Goal: Information Seeking & Learning: Learn about a topic

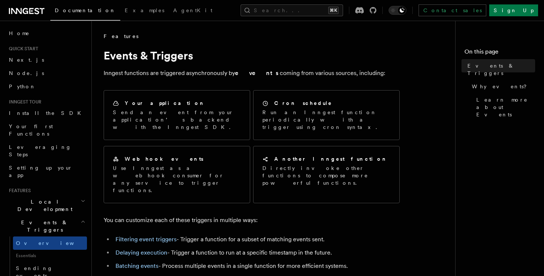
click at [70, 195] on h2 "Local Development" at bounding box center [46, 205] width 81 height 21
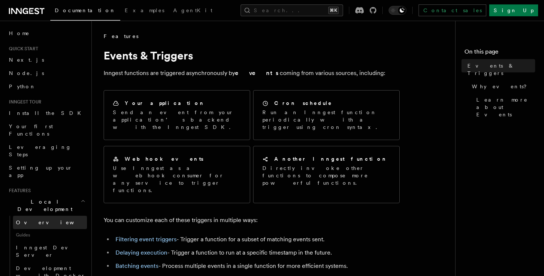
click at [57, 216] on link "Overview" at bounding box center [50, 222] width 74 height 13
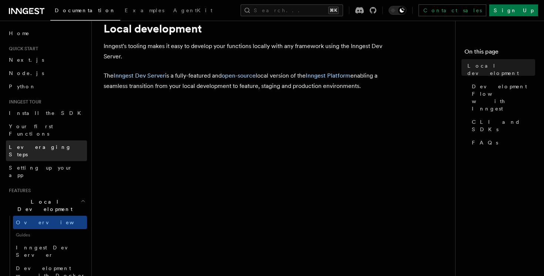
scroll to position [16, 0]
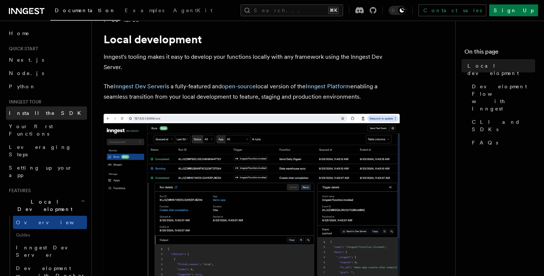
click at [34, 115] on span "Install the SDK" at bounding box center [47, 113] width 77 height 6
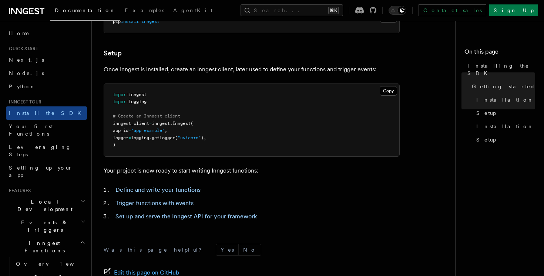
scroll to position [346, 0]
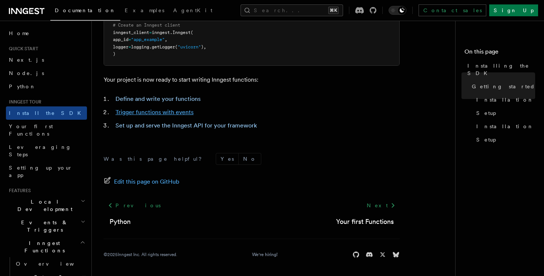
click at [168, 113] on link "Trigger functions with events" at bounding box center [154, 112] width 78 height 7
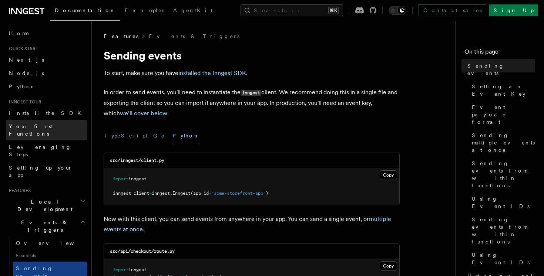
click at [36, 124] on span "Your first Functions" at bounding box center [31, 130] width 44 height 13
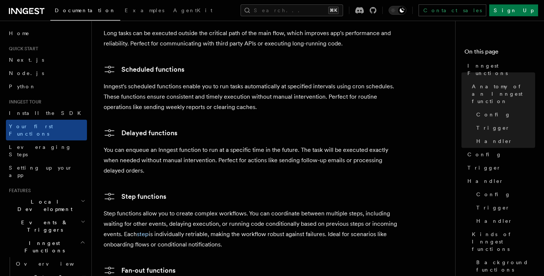
scroll to position [1583, 0]
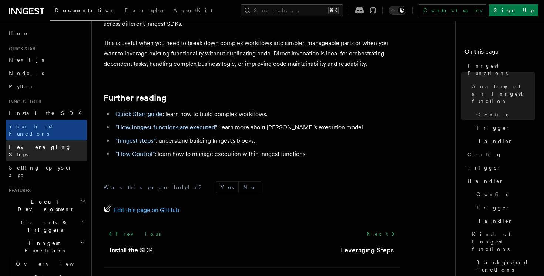
click at [54, 141] on link "Leveraging Steps" at bounding box center [46, 151] width 81 height 21
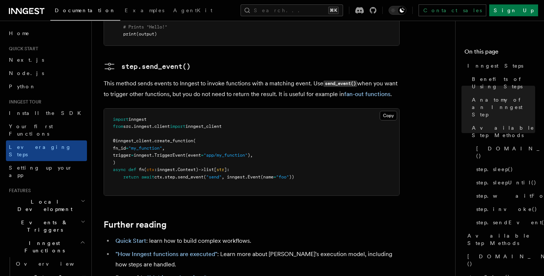
scroll to position [1761, 0]
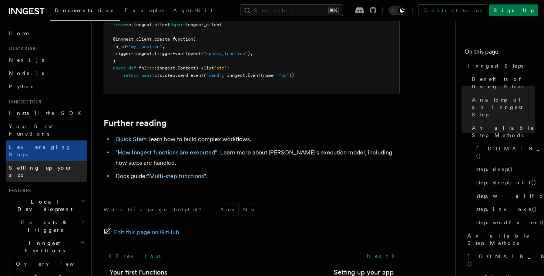
click at [41, 161] on link "Setting up your app" at bounding box center [46, 171] width 81 height 21
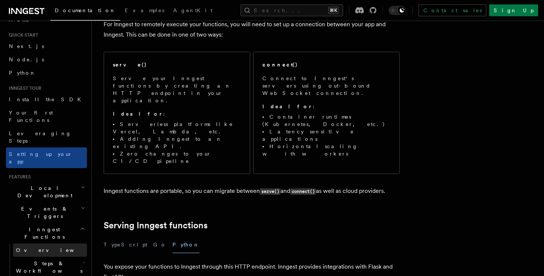
scroll to position [15, 0]
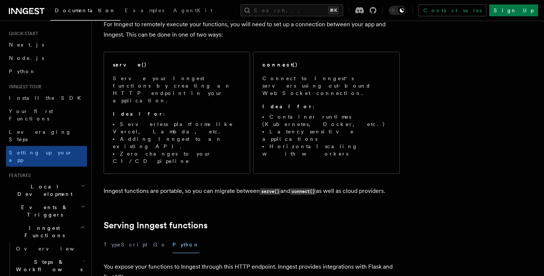
click at [59, 180] on h2 "Local Development" at bounding box center [46, 190] width 81 height 21
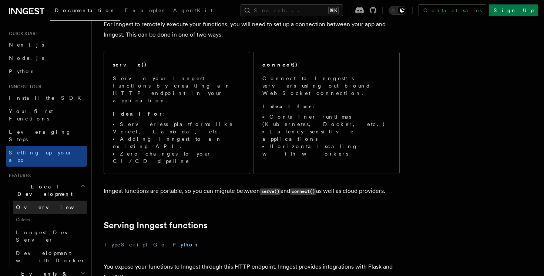
click at [55, 201] on link "Overview" at bounding box center [50, 207] width 74 height 13
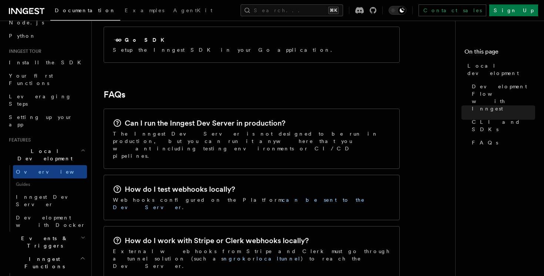
scroll to position [1081, 0]
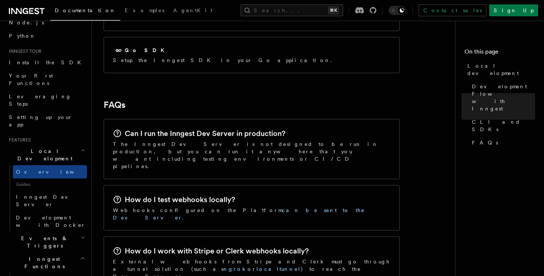
drag, startPoint x: 138, startPoint y: 105, endPoint x: 205, endPoint y: 109, distance: 67.1
click at [205, 141] on p "The Inngest Dev Server is not designed to be run in production, but you can run…" at bounding box center [252, 156] width 278 height 30
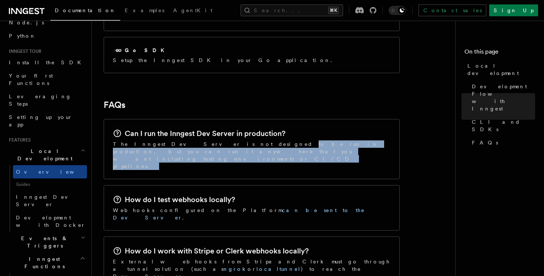
drag, startPoint x: 205, startPoint y: 109, endPoint x: 219, endPoint y: 114, distance: 15.1
click at [219, 141] on p "The Inngest Dev Server is not designed to be run in production, but you can run…" at bounding box center [252, 156] width 278 height 30
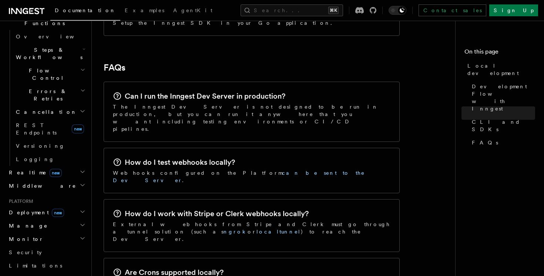
scroll to position [250, 0]
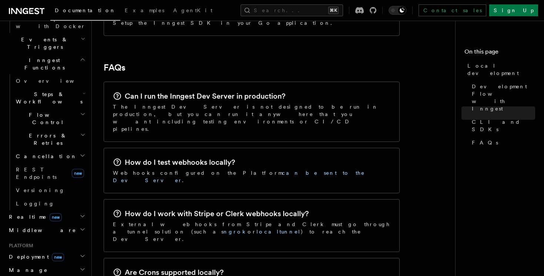
click at [38, 254] on span "Deployment new" at bounding box center [35, 257] width 58 height 7
click at [34, 268] on span "Overview" at bounding box center [54, 271] width 76 height 6
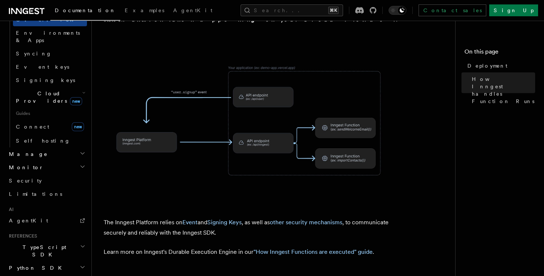
scroll to position [390, 0]
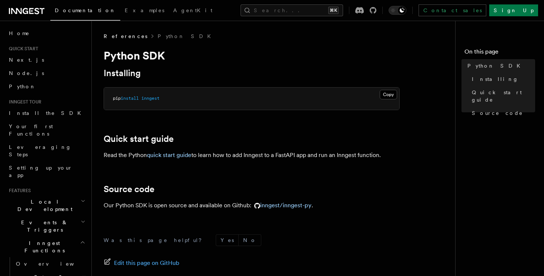
click at [69, 10] on span "Documentation" at bounding box center [85, 10] width 61 height 6
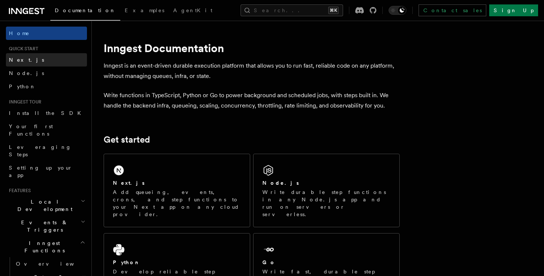
click at [45, 58] on link "Next.js" at bounding box center [46, 59] width 81 height 13
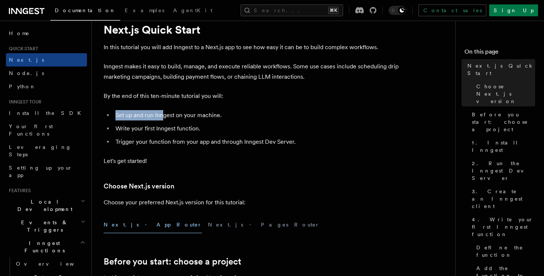
drag, startPoint x: 158, startPoint y: 110, endPoint x: 182, endPoint y: 137, distance: 36.9
click at [166, 125] on ul "Set up and run Inngest on your machine. Write your first Inngest function. Trig…" at bounding box center [252, 128] width 296 height 37
click at [185, 137] on li "Trigger your function from your app and through Inngest Dev Server." at bounding box center [256, 142] width 286 height 10
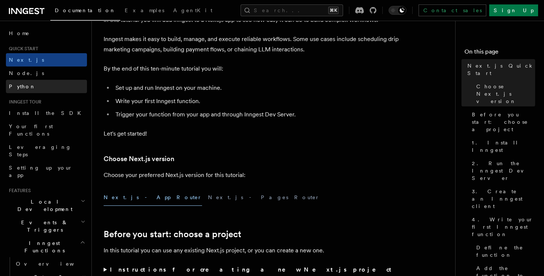
click at [52, 89] on link "Python" at bounding box center [46, 86] width 81 height 13
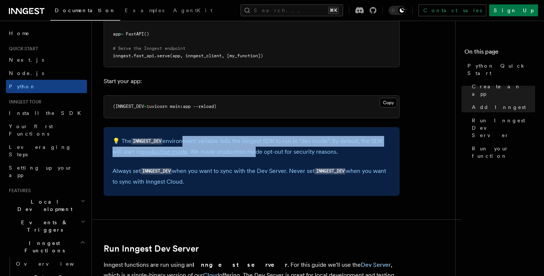
drag, startPoint x: 181, startPoint y: 142, endPoint x: 258, endPoint y: 153, distance: 78.6
click at [257, 153] on p "💡 The INNGEST_DEV environment variable tells the Inngest SDK to run in "dev mod…" at bounding box center [252, 146] width 278 height 21
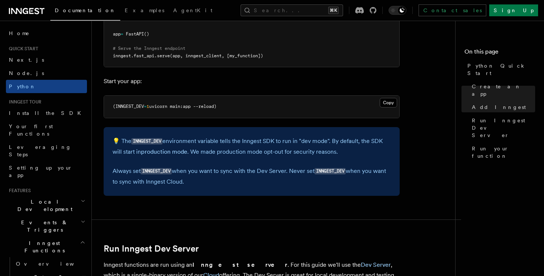
click at [258, 153] on p "💡 The INNGEST_DEV environment variable tells the Inngest SDK to run in "dev mod…" at bounding box center [252, 146] width 278 height 21
drag, startPoint x: 258, startPoint y: 153, endPoint x: 306, endPoint y: 153, distance: 48.1
click at [306, 153] on p "💡 The INNGEST_DEV environment variable tells the Inngest SDK to run in "dev mod…" at bounding box center [252, 146] width 278 height 21
drag, startPoint x: 192, startPoint y: 170, endPoint x: 255, endPoint y: 183, distance: 64.9
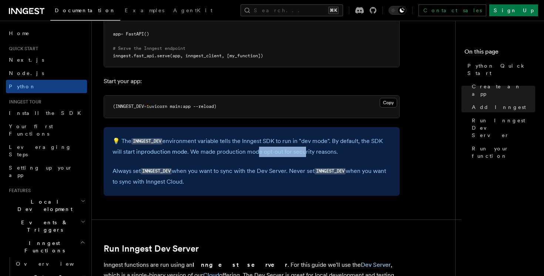
click at [255, 183] on p "Always set INNGEST_DEV when you want to sync with the Dev Server. Never set INN…" at bounding box center [252, 176] width 278 height 21
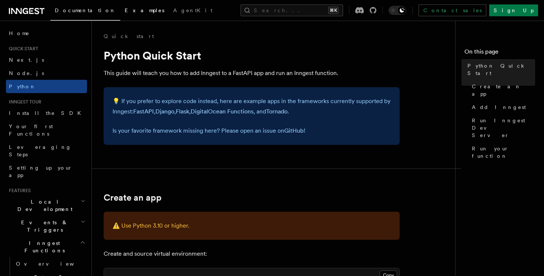
click at [125, 10] on span "Examples" at bounding box center [145, 10] width 40 height 6
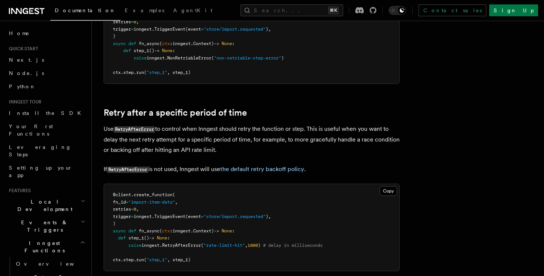
scroll to position [378, 0]
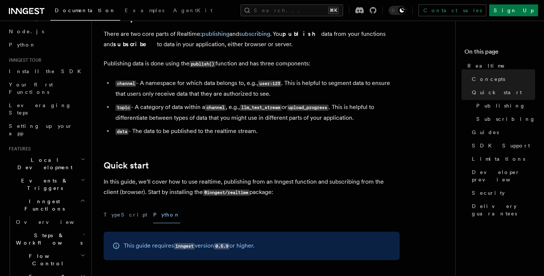
scroll to position [193, 0]
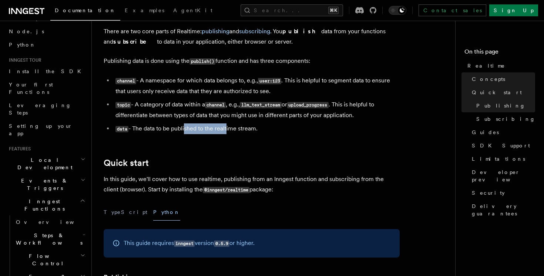
drag, startPoint x: 185, startPoint y: 130, endPoint x: 291, endPoint y: 130, distance: 105.1
click at [288, 130] on li "data - The data to be published to the realtime stream." at bounding box center [256, 129] width 286 height 11
click at [291, 130] on li "data - The data to be published to the realtime stream." at bounding box center [256, 129] width 286 height 11
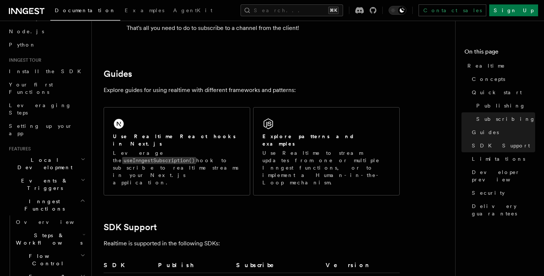
scroll to position [1919, 0]
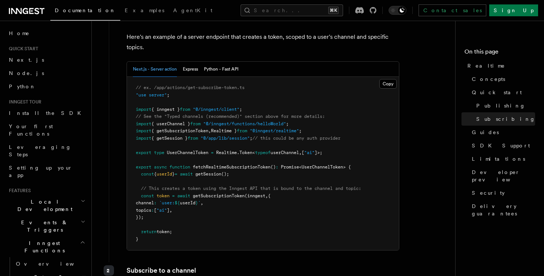
scroll to position [888, 0]
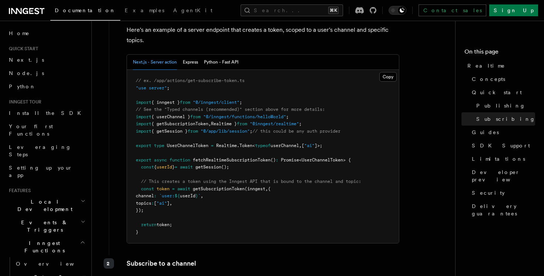
drag, startPoint x: 175, startPoint y: 157, endPoint x: 219, endPoint y: 214, distance: 71.3
click at [219, 214] on pre "// ex. /app/actions/get-subscribe-token.ts "use server" ; import { inngest } fr…" at bounding box center [263, 157] width 272 height 174
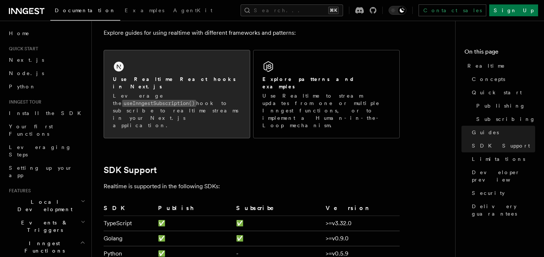
scroll to position [1456, 0]
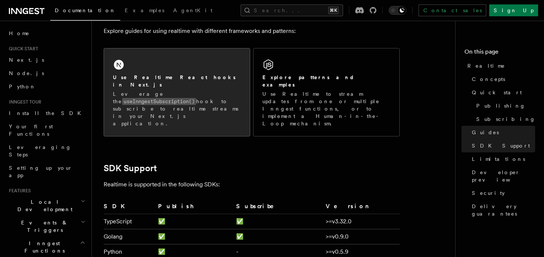
click at [226, 98] on p "Leverage the useInngestSubscription() hook to subscribe to realtime streams in …" at bounding box center [177, 108] width 128 height 37
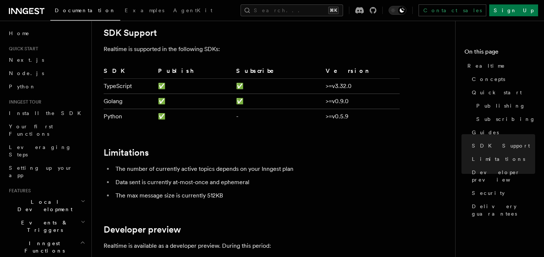
scroll to position [1607, 0]
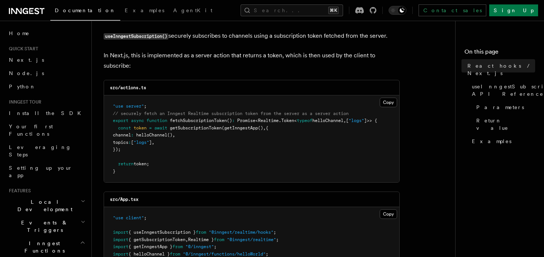
scroll to position [68, 0]
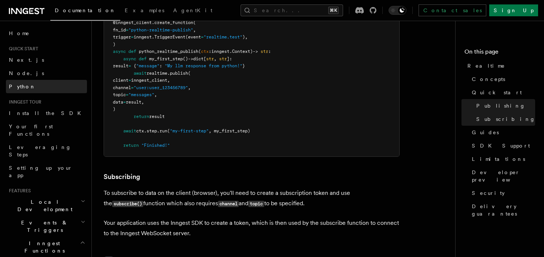
scroll to position [572, 0]
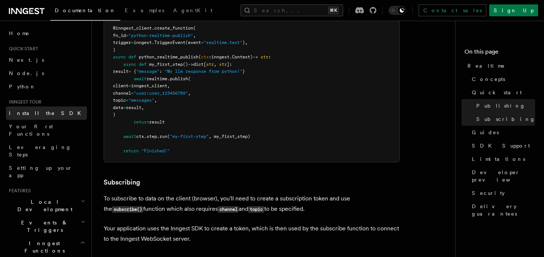
click at [34, 114] on span "Install the SDK" at bounding box center [47, 113] width 77 height 6
